Goal: Book appointment/travel/reservation

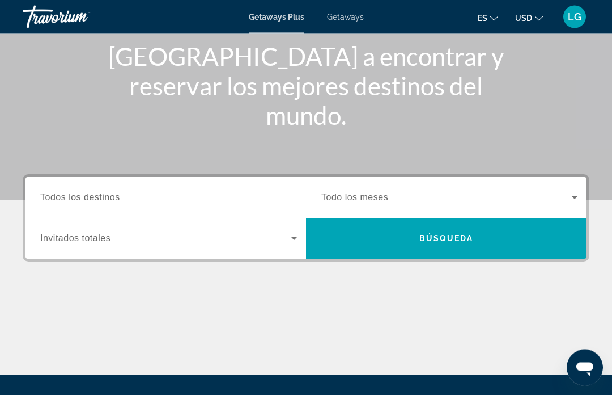
scroll to position [206, 0]
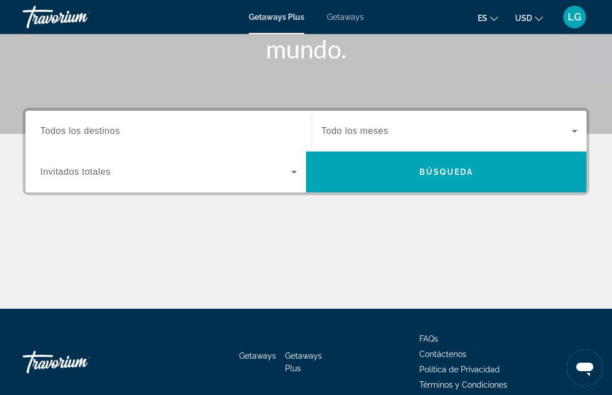
click at [81, 129] on span "Todos los destinos" at bounding box center [80, 131] width 80 height 10
click at [81, 129] on input "Destination Todos los destinos" at bounding box center [168, 132] width 257 height 14
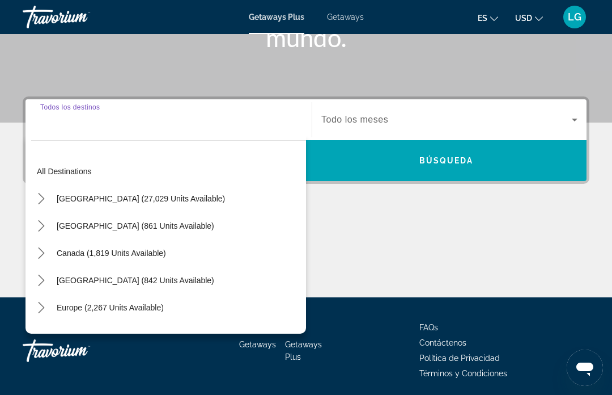
scroll to position [220, 0]
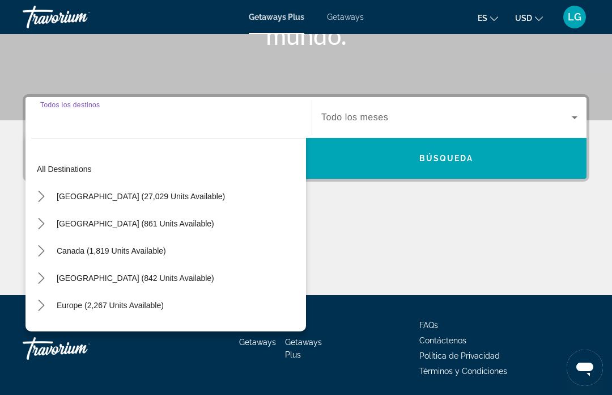
click at [88, 299] on span "Select destination: Europe (2,267 units available)" at bounding box center [110, 304] width 119 height 27
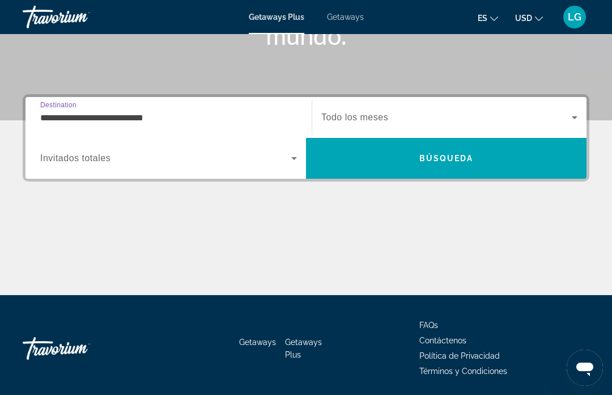
click at [133, 116] on input "**********" at bounding box center [168, 118] width 257 height 14
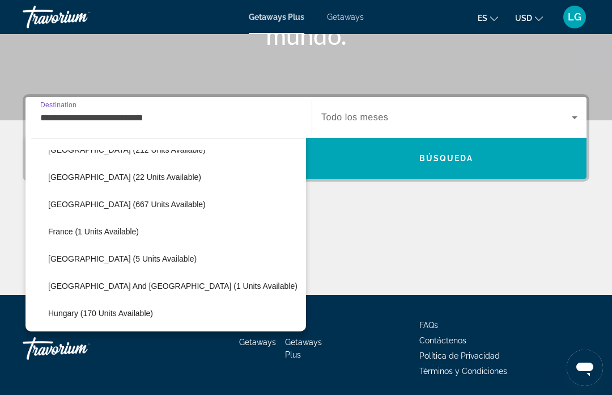
scroll to position [211, 0]
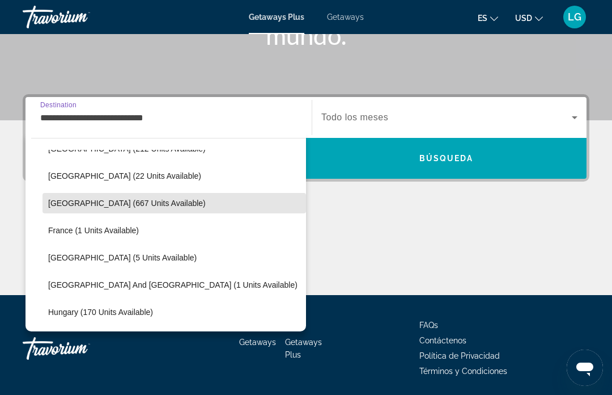
click at [66, 205] on span "[GEOGRAPHIC_DATA] (667 units available)" at bounding box center [127, 202] width 158 height 9
type input "**********"
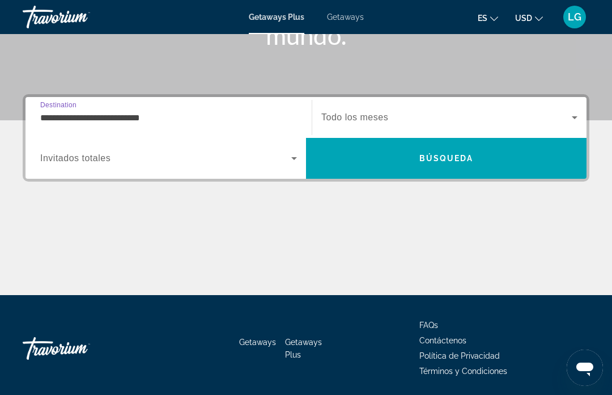
click at [568, 116] on icon "Search widget" at bounding box center [575, 118] width 14 height 14
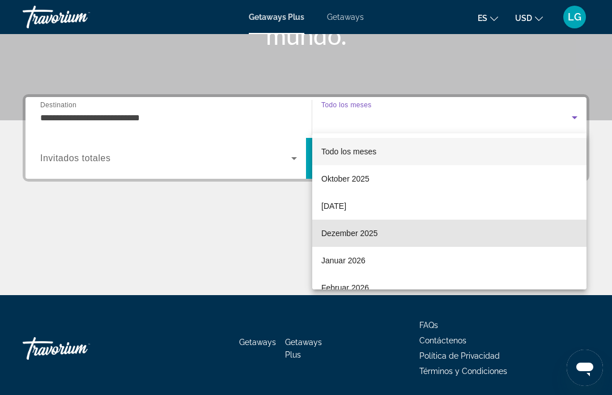
click at [350, 235] on span "Dezember 2025" at bounding box center [350, 233] width 57 height 14
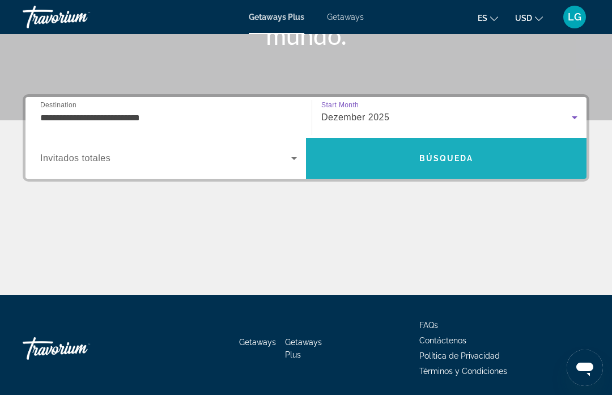
click at [433, 162] on span "Búsqueda" at bounding box center [447, 158] width 54 height 9
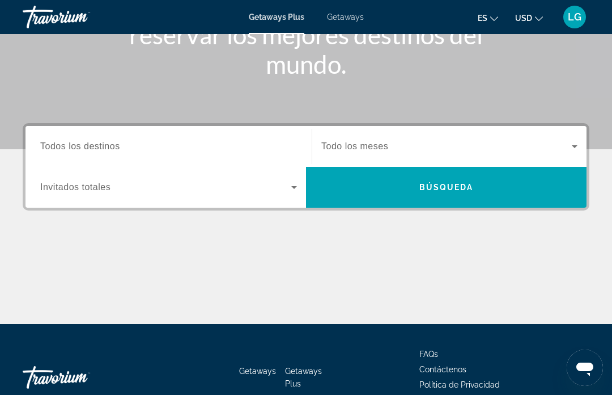
scroll to position [194, 0]
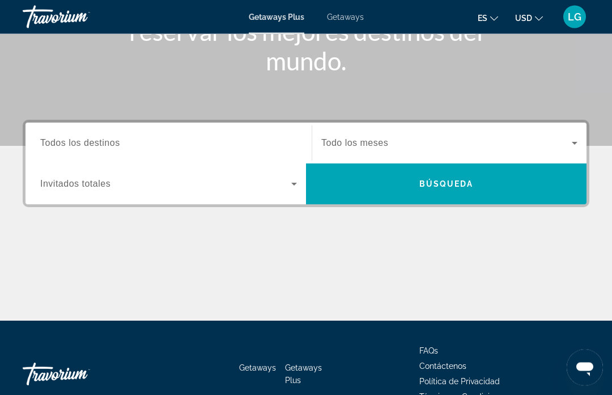
click at [98, 141] on span "Todos los destinos" at bounding box center [80, 143] width 80 height 10
click at [98, 141] on input "Destination Todos los destinos" at bounding box center [168, 144] width 257 height 14
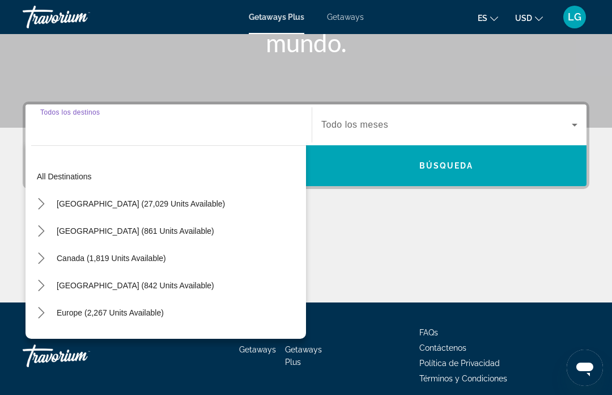
scroll to position [220, 0]
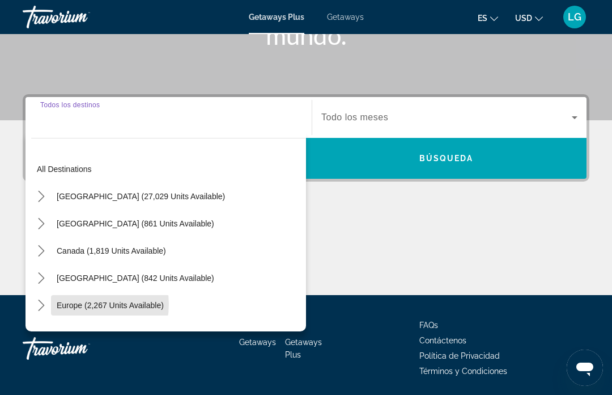
click at [80, 305] on span "Europe (2,267 units available)" at bounding box center [110, 305] width 107 height 9
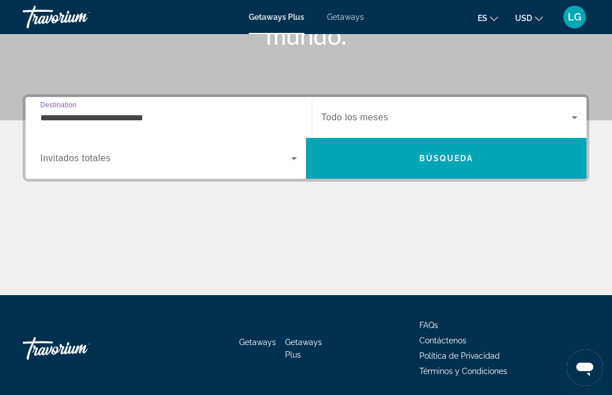
click at [70, 117] on input "**********" at bounding box center [168, 118] width 257 height 14
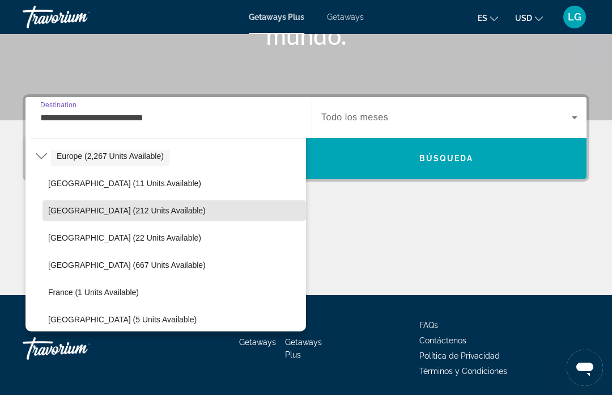
scroll to position [151, 0]
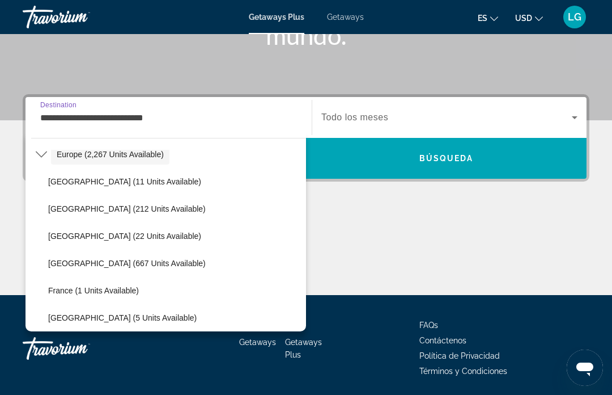
click at [77, 264] on span "[GEOGRAPHIC_DATA] (667 units available)" at bounding box center [127, 263] width 158 height 9
type input "**********"
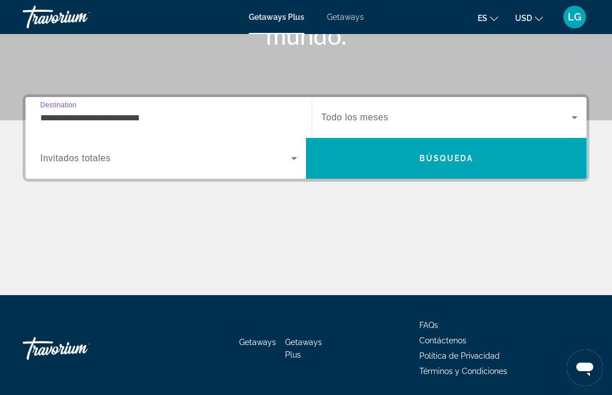
click at [574, 115] on icon "Search widget" at bounding box center [575, 118] width 14 height 14
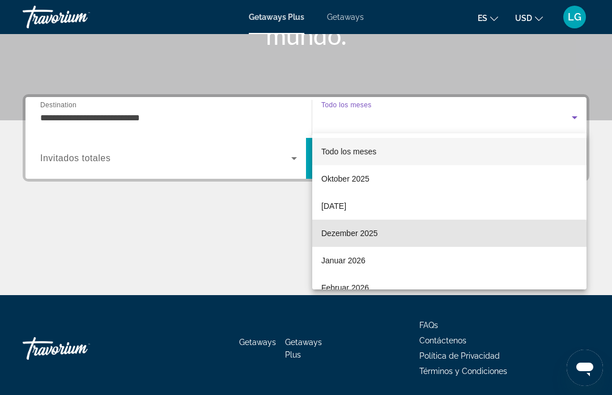
click at [355, 238] on span "Dezember 2025" at bounding box center [350, 233] width 57 height 14
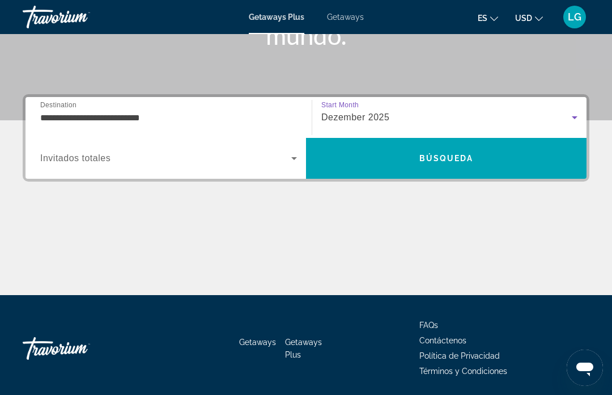
click at [447, 164] on span "Search" at bounding box center [446, 158] width 281 height 27
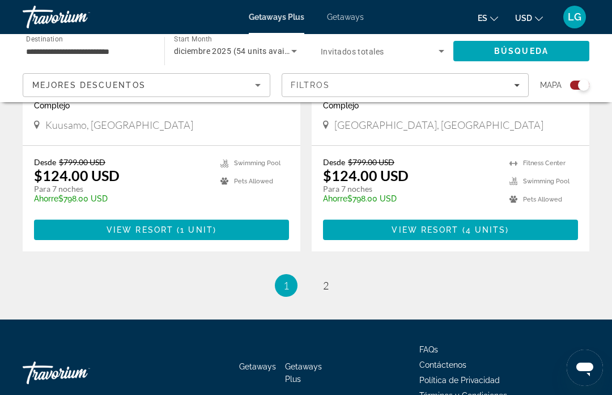
scroll to position [2558, 0]
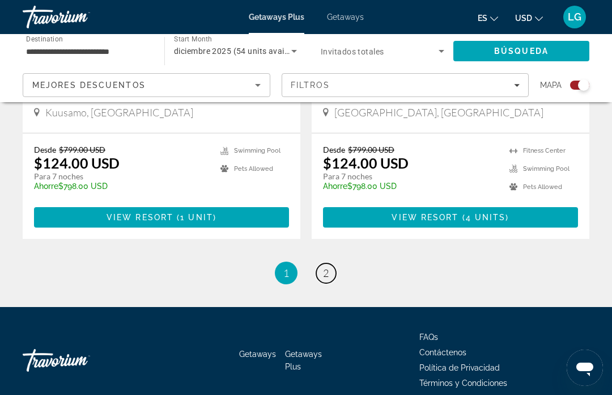
click at [322, 263] on link "page 2" at bounding box center [326, 273] width 20 height 20
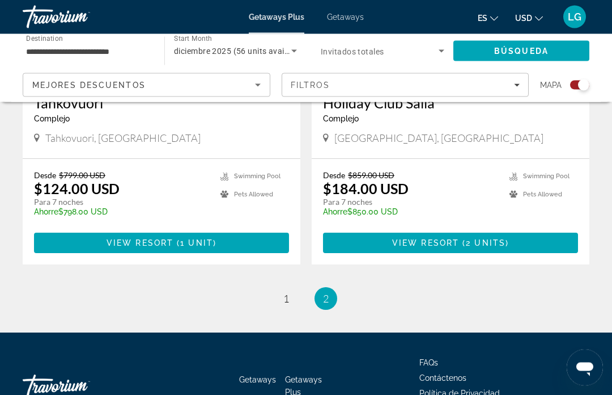
scroll to position [979, 0]
